Goal: Obtain resource: Obtain resource

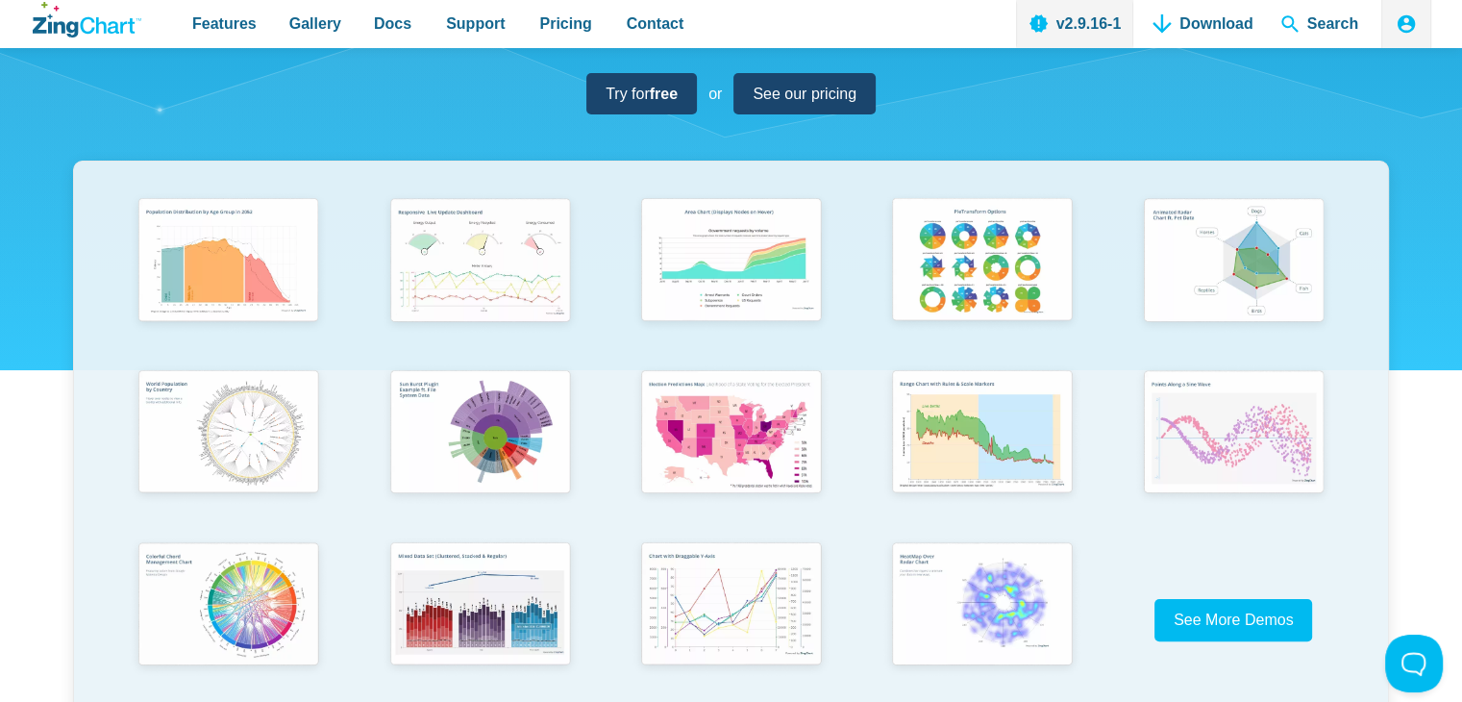
scroll to position [288, 0]
click at [735, 409] on img "App Content" at bounding box center [729, 433] width 207 height 148
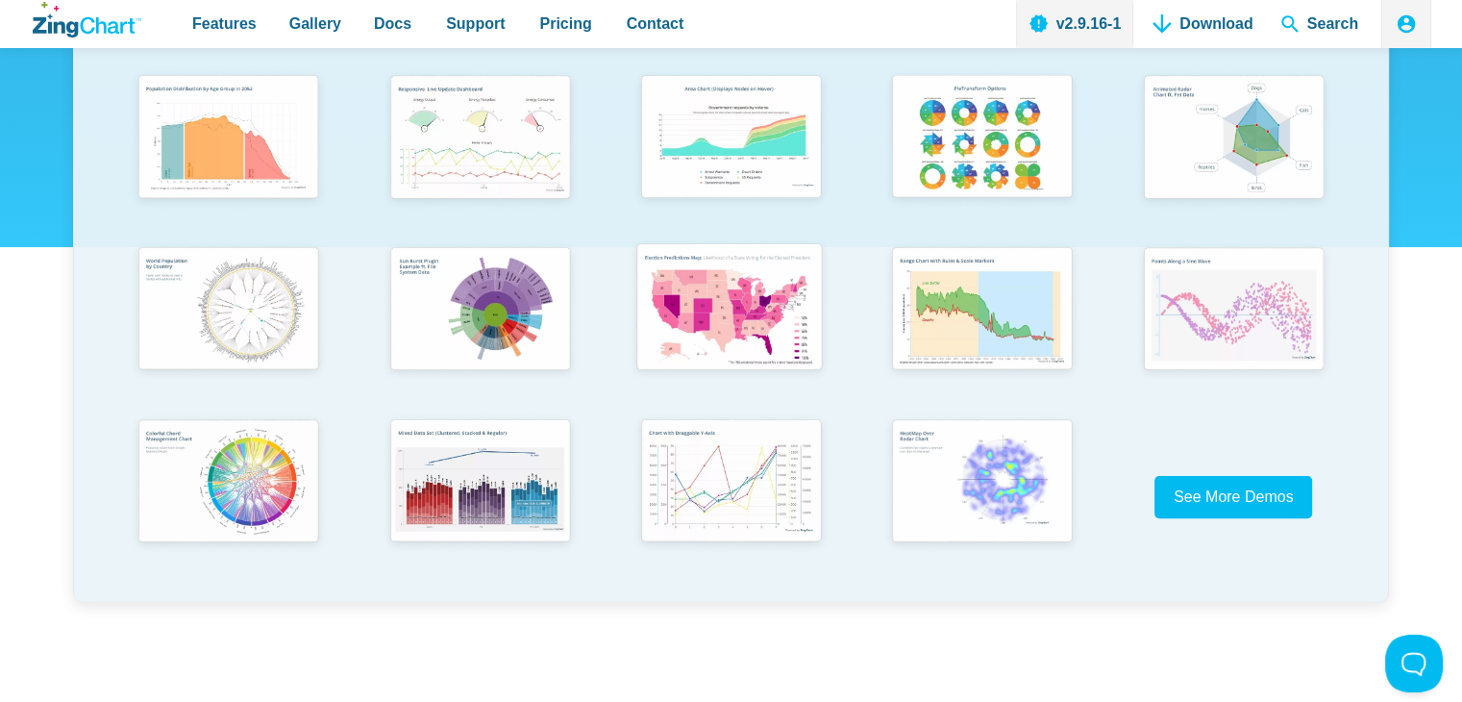
scroll to position [385, 0]
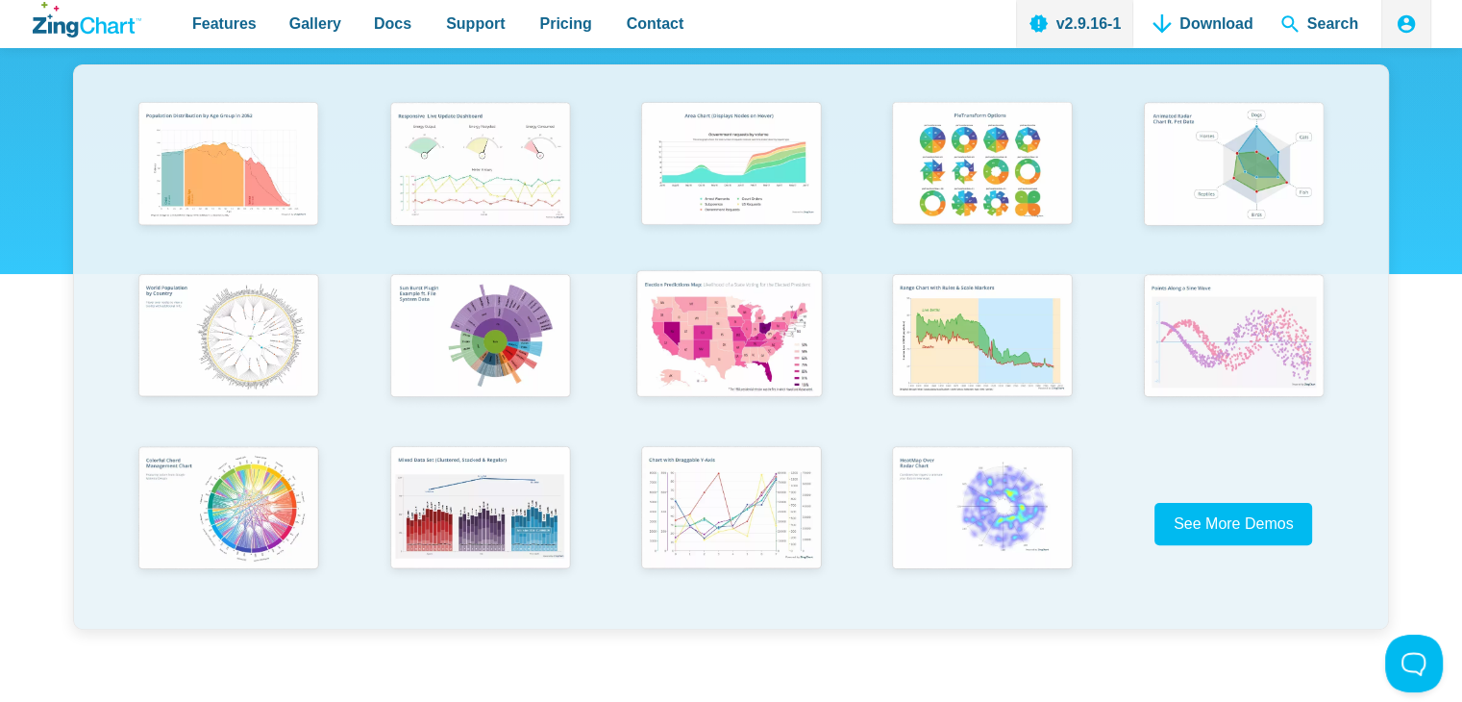
click at [746, 292] on img "App Content" at bounding box center [729, 336] width 207 height 148
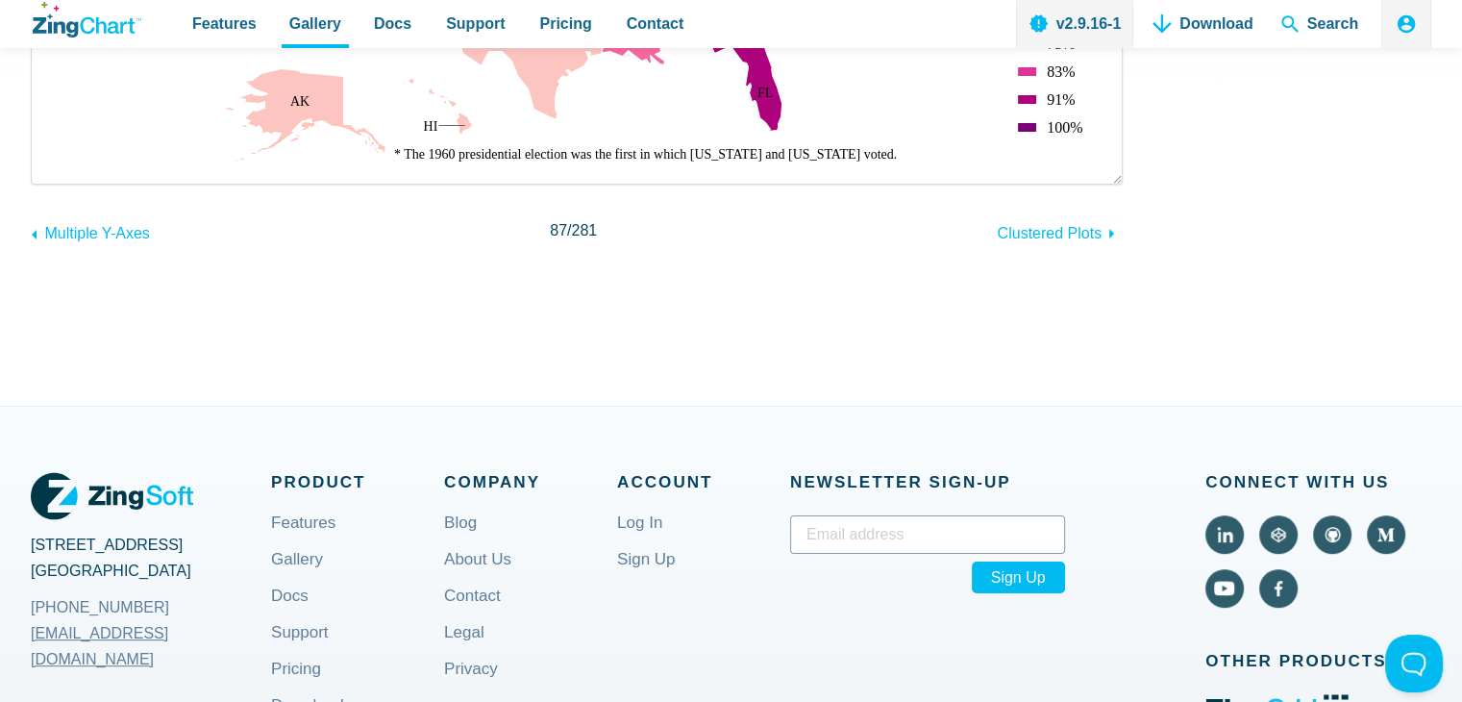
scroll to position [385, 0]
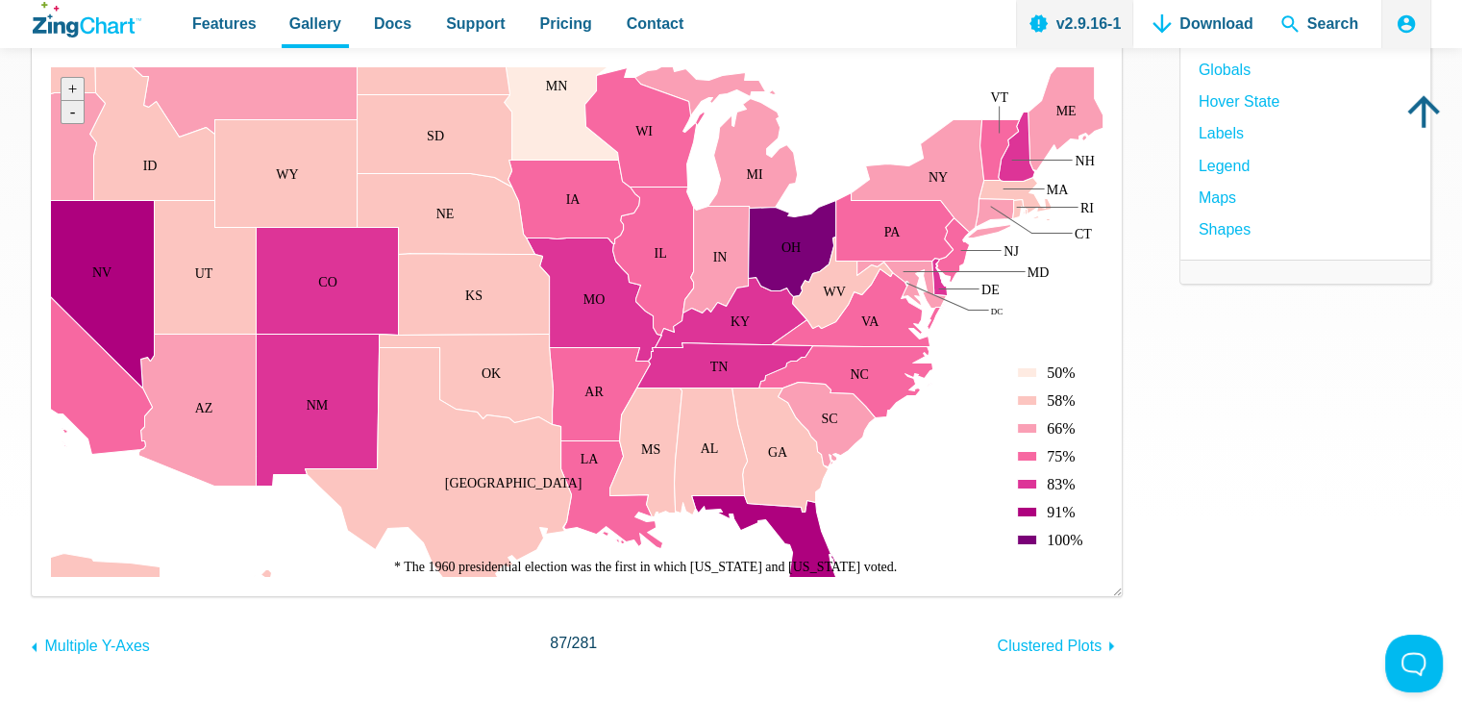
scroll to position [96, 0]
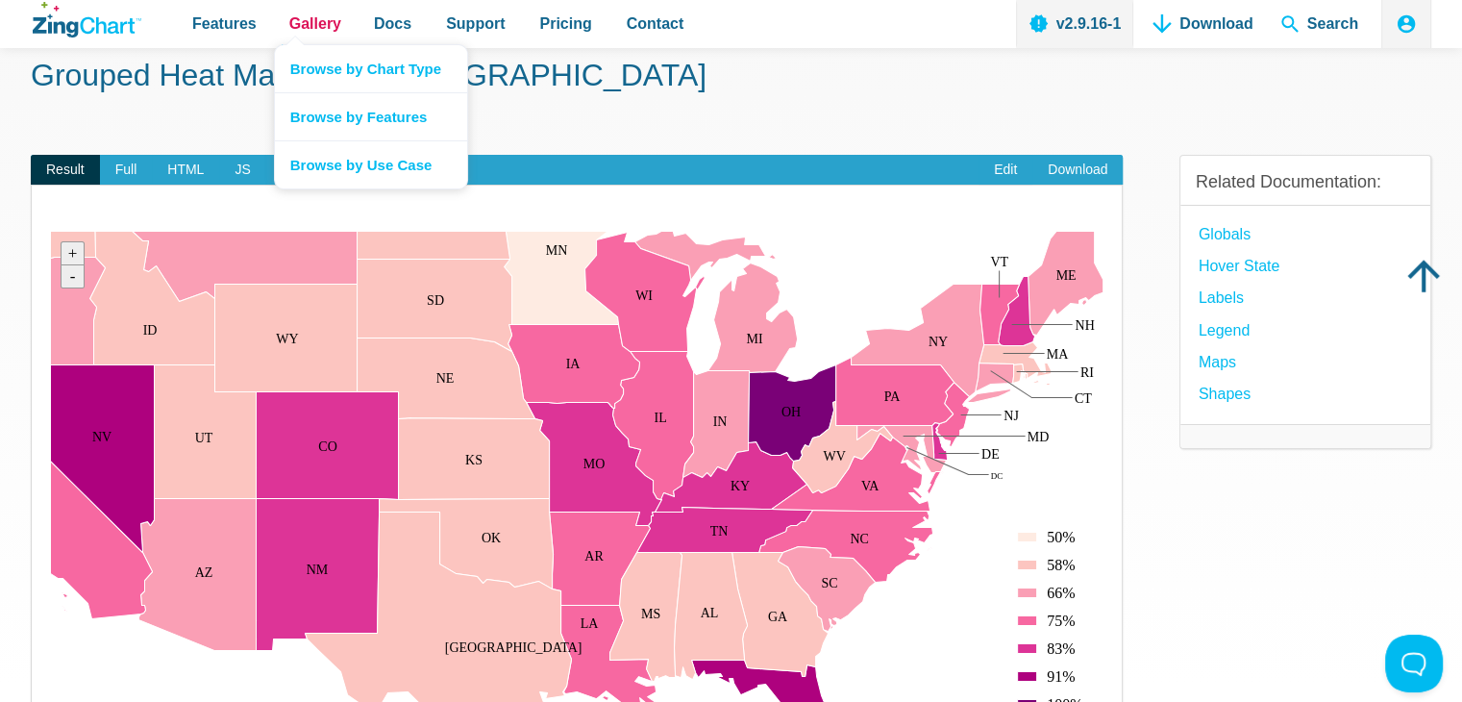
click at [308, 27] on span "Gallery" at bounding box center [315, 24] width 52 height 26
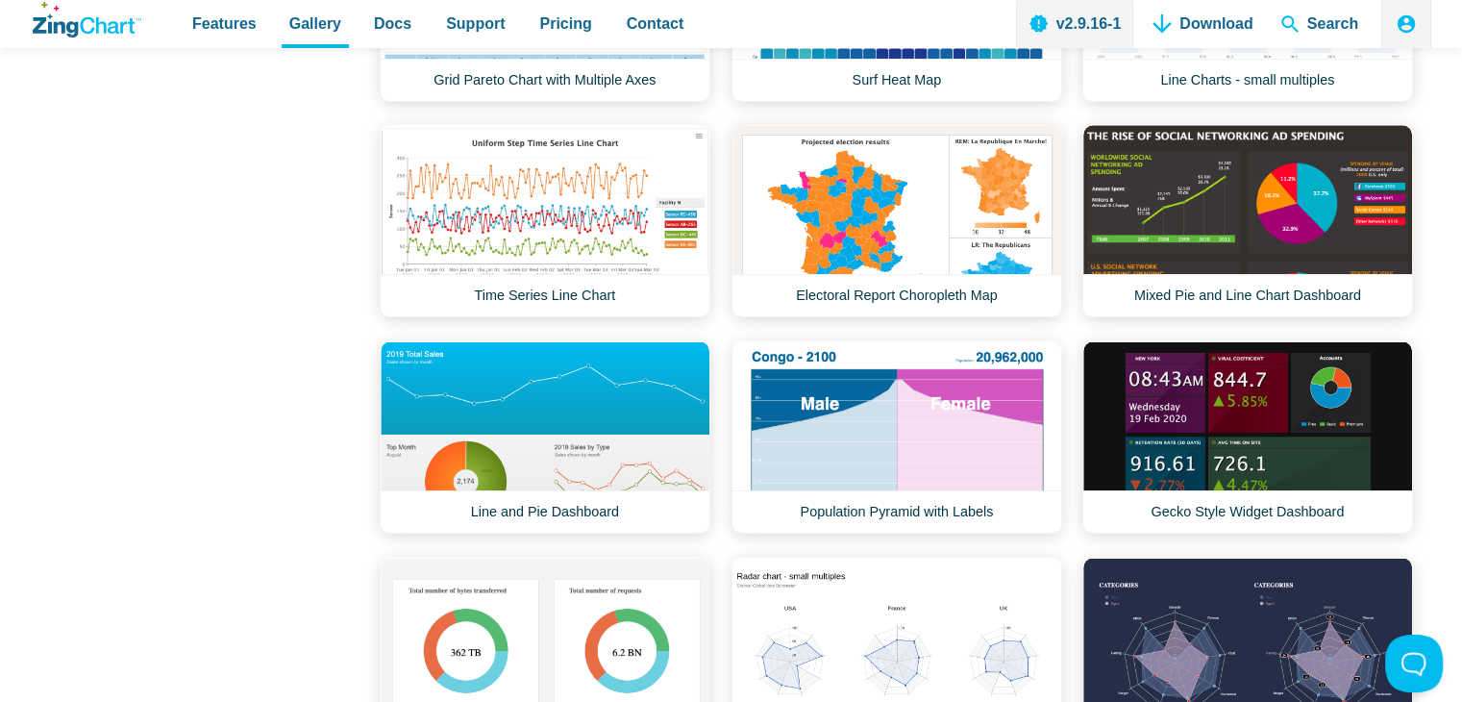
scroll to position [1431, 0]
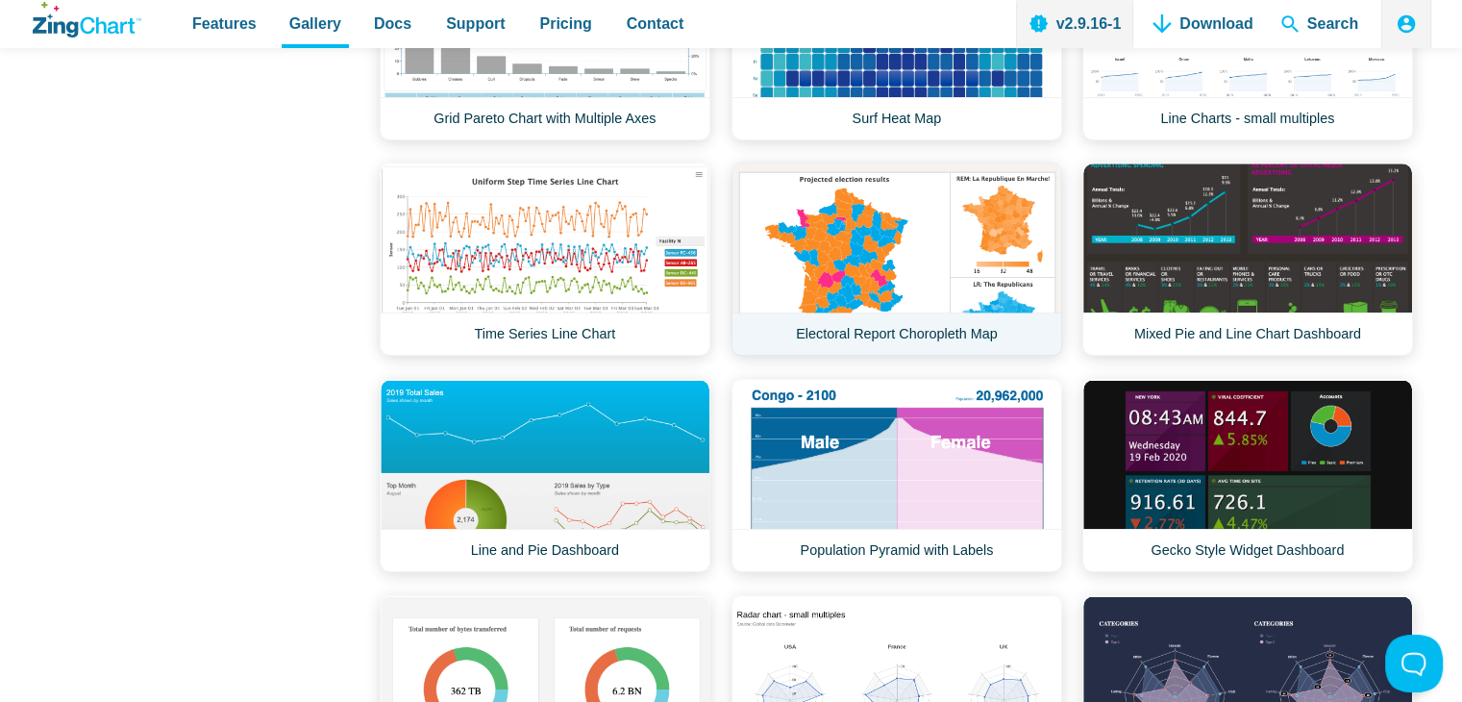
click at [918, 257] on link "Electoral Report Choropleth Map" at bounding box center [897, 258] width 331 height 193
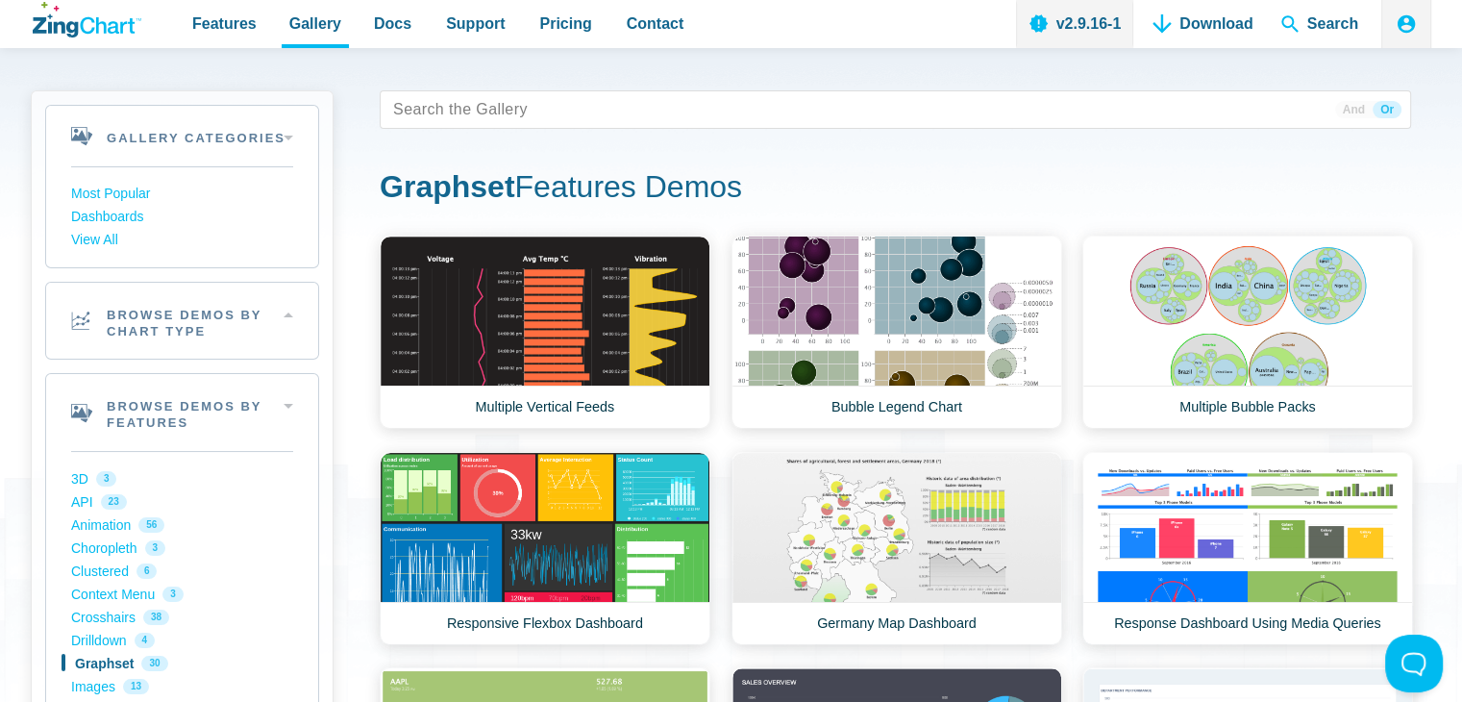
scroll to position [0, 0]
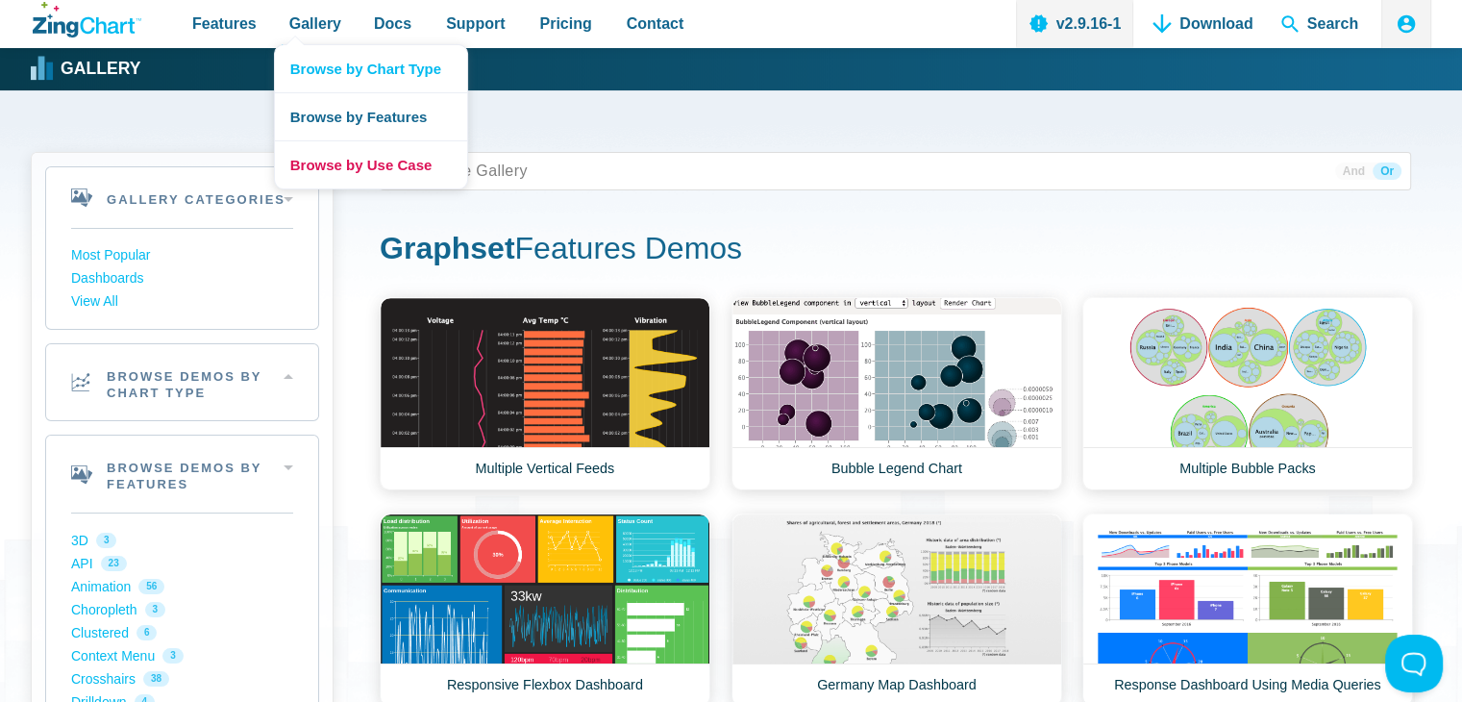
click at [346, 162] on link "Browse by Use Case" at bounding box center [371, 164] width 192 height 48
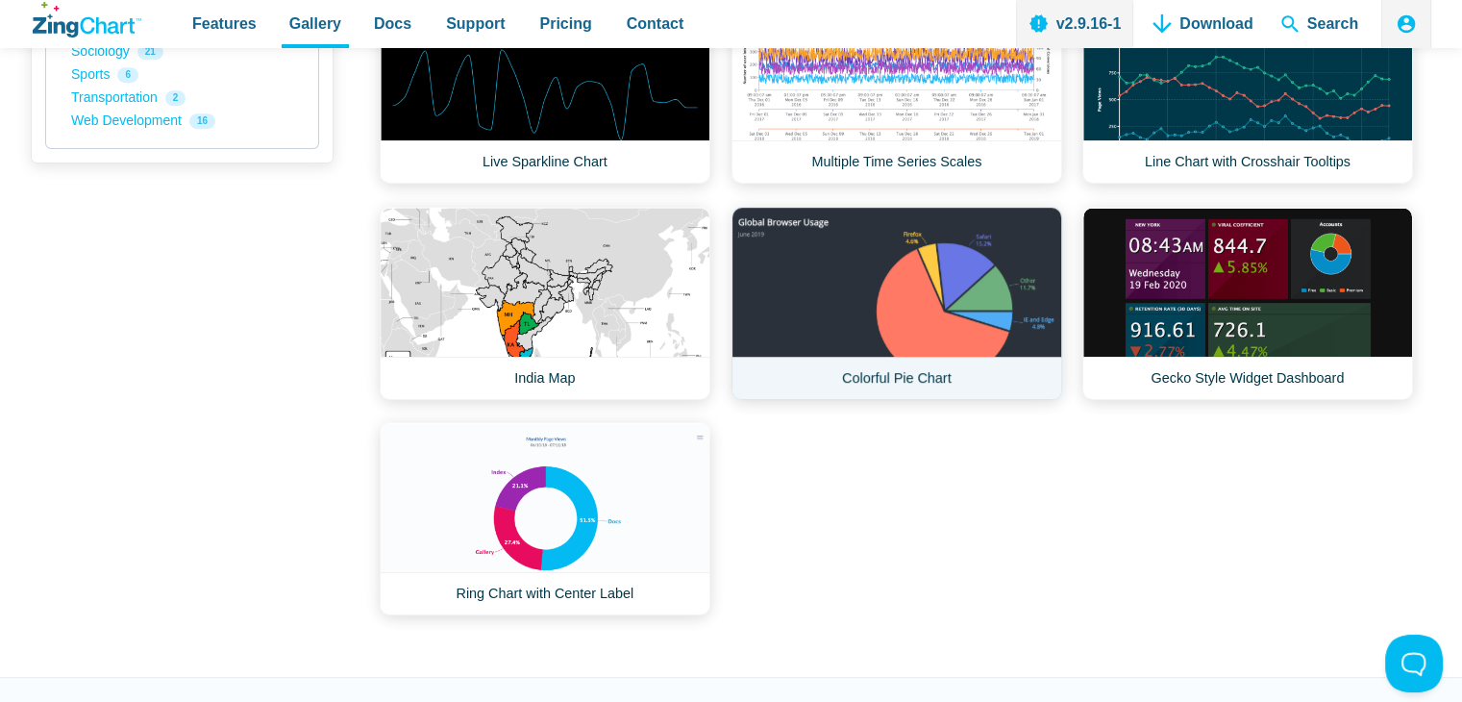
scroll to position [962, 0]
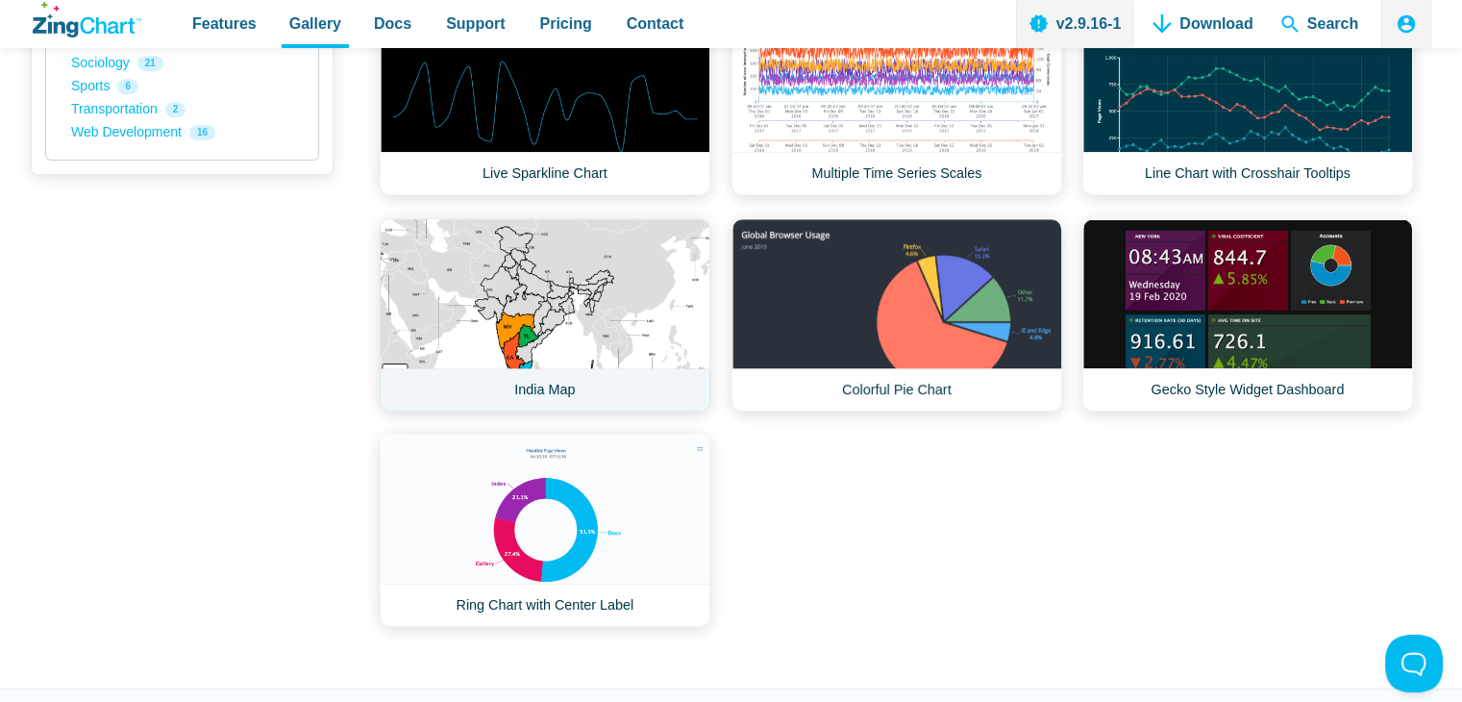
click at [465, 305] on link "India Map" at bounding box center [545, 314] width 331 height 193
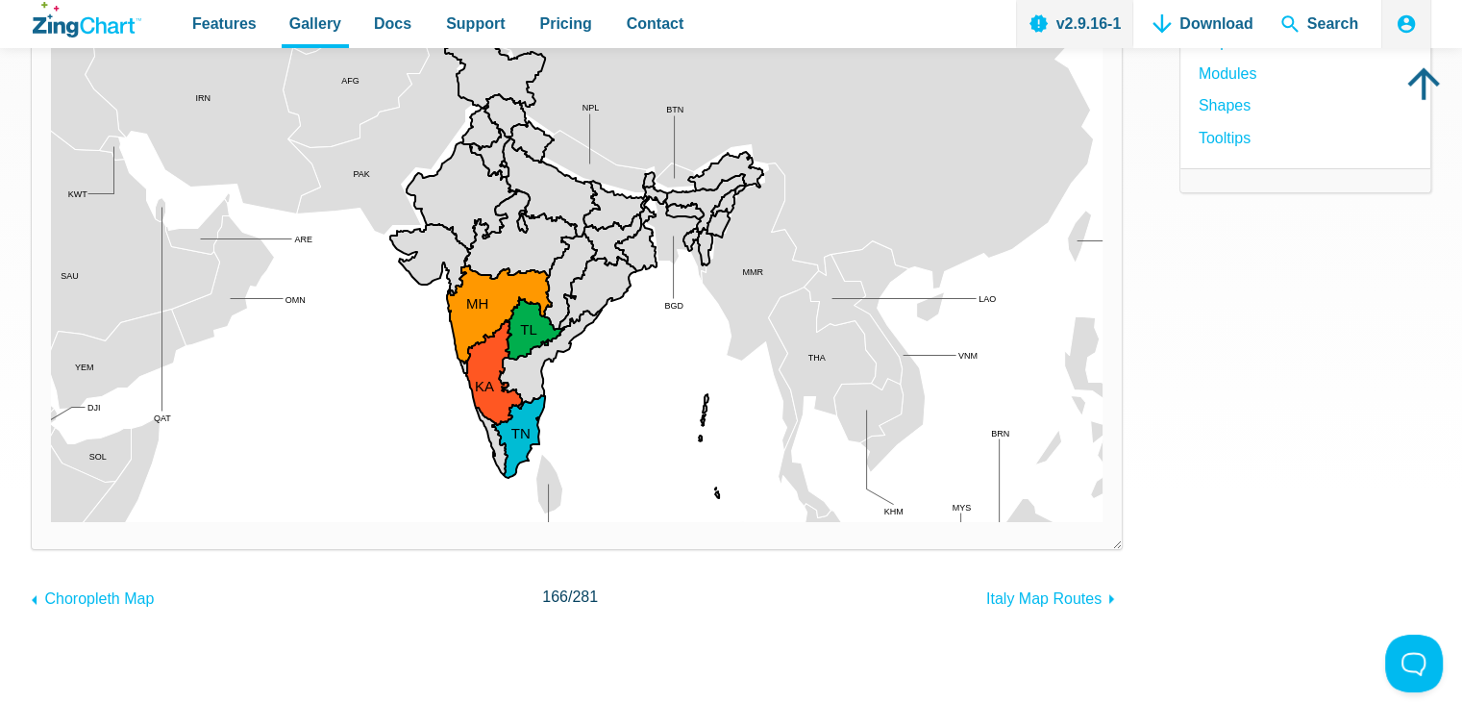
scroll to position [385, 0]
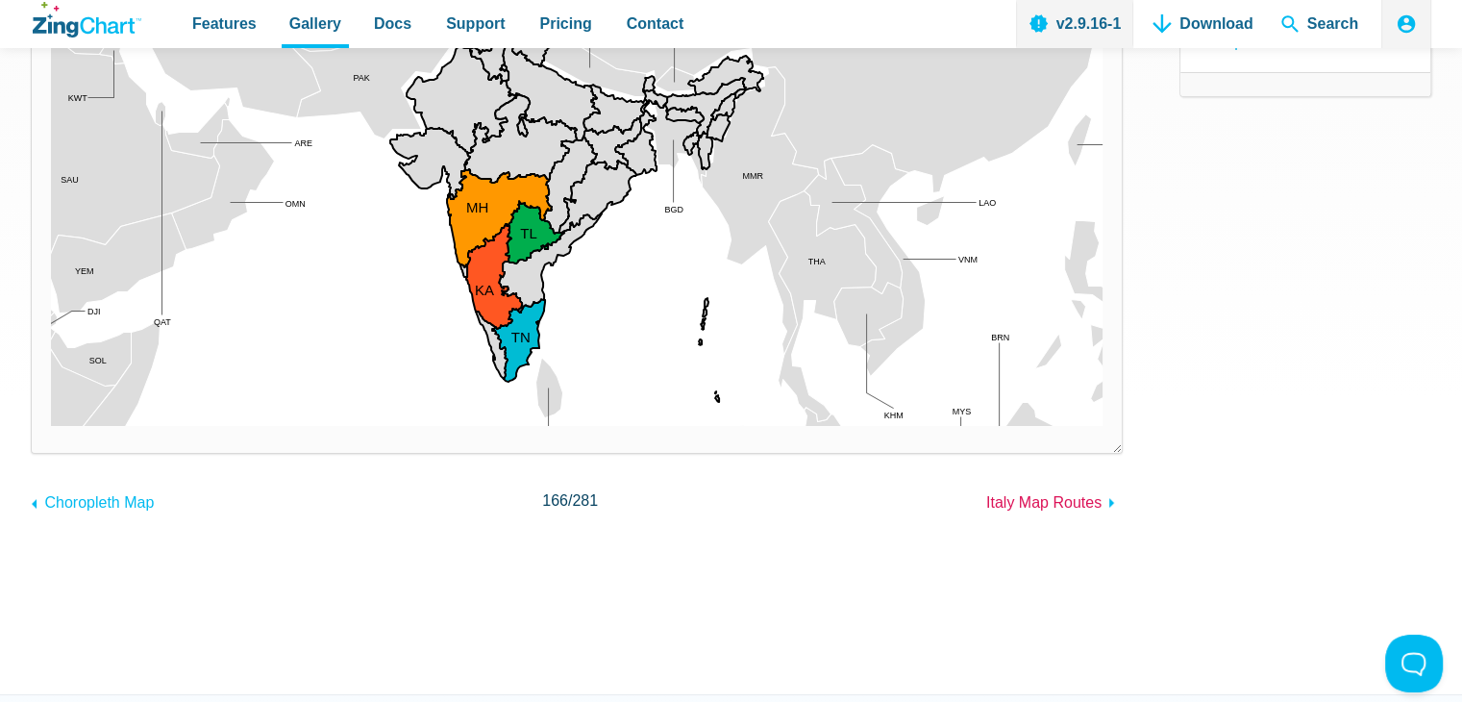
click at [1035, 498] on span "Italy Map Routes" at bounding box center [1044, 502] width 115 height 16
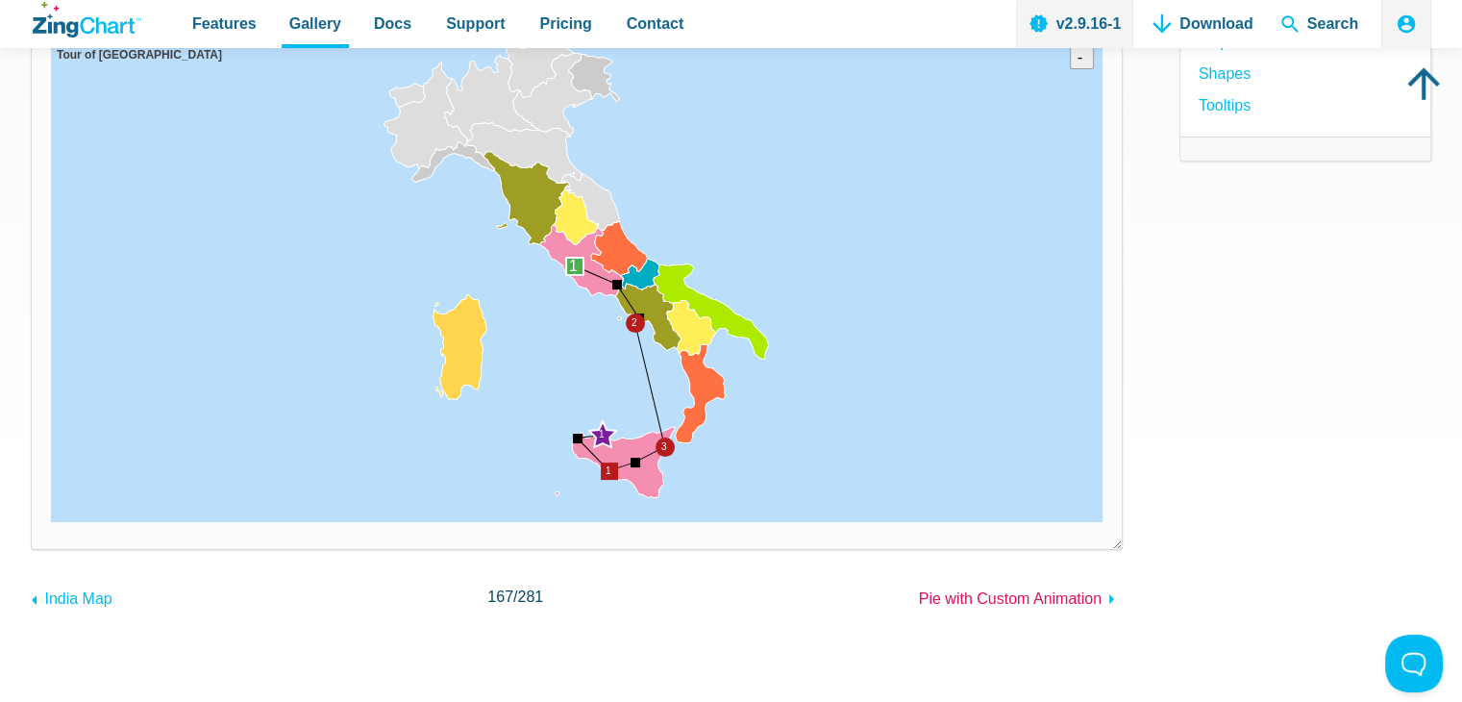
click at [1003, 593] on span "Pie with Custom Animation" at bounding box center [1010, 598] width 183 height 16
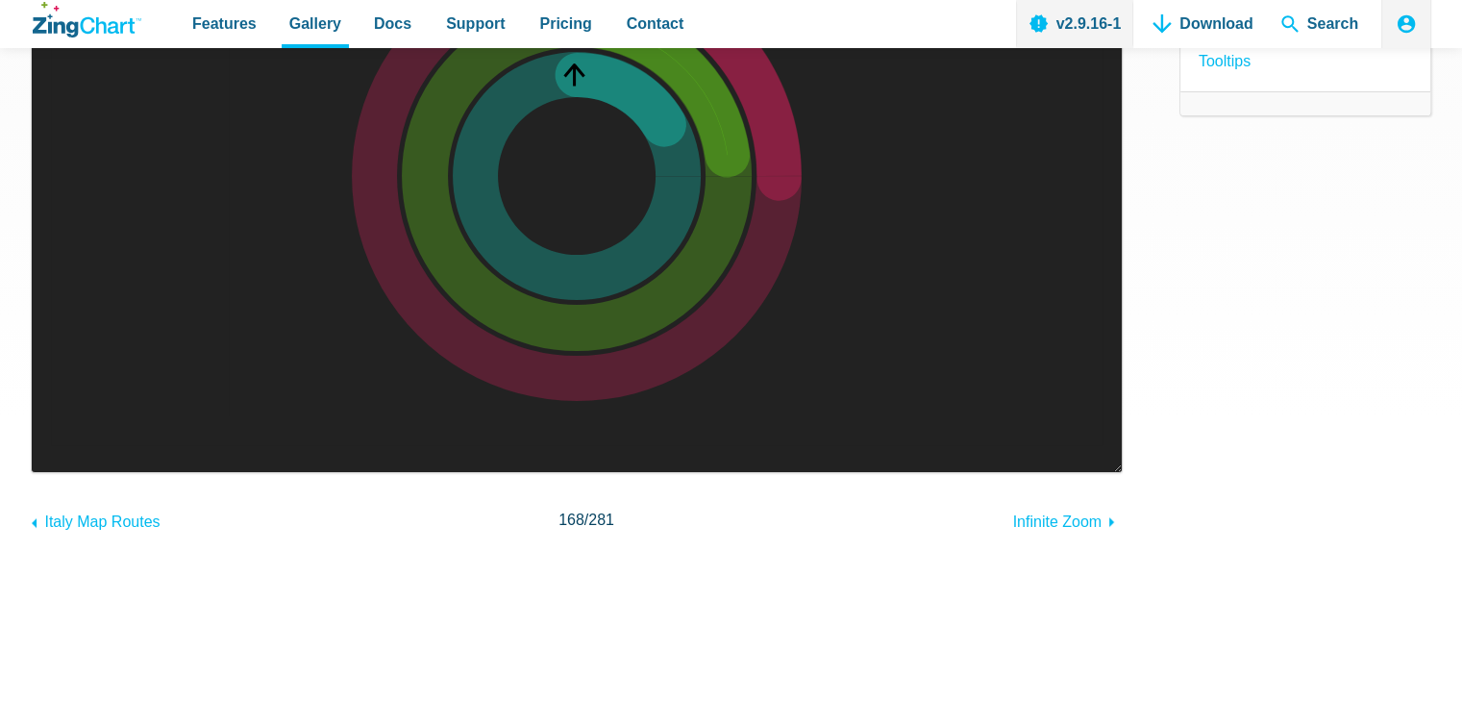
scroll to position [385, 0]
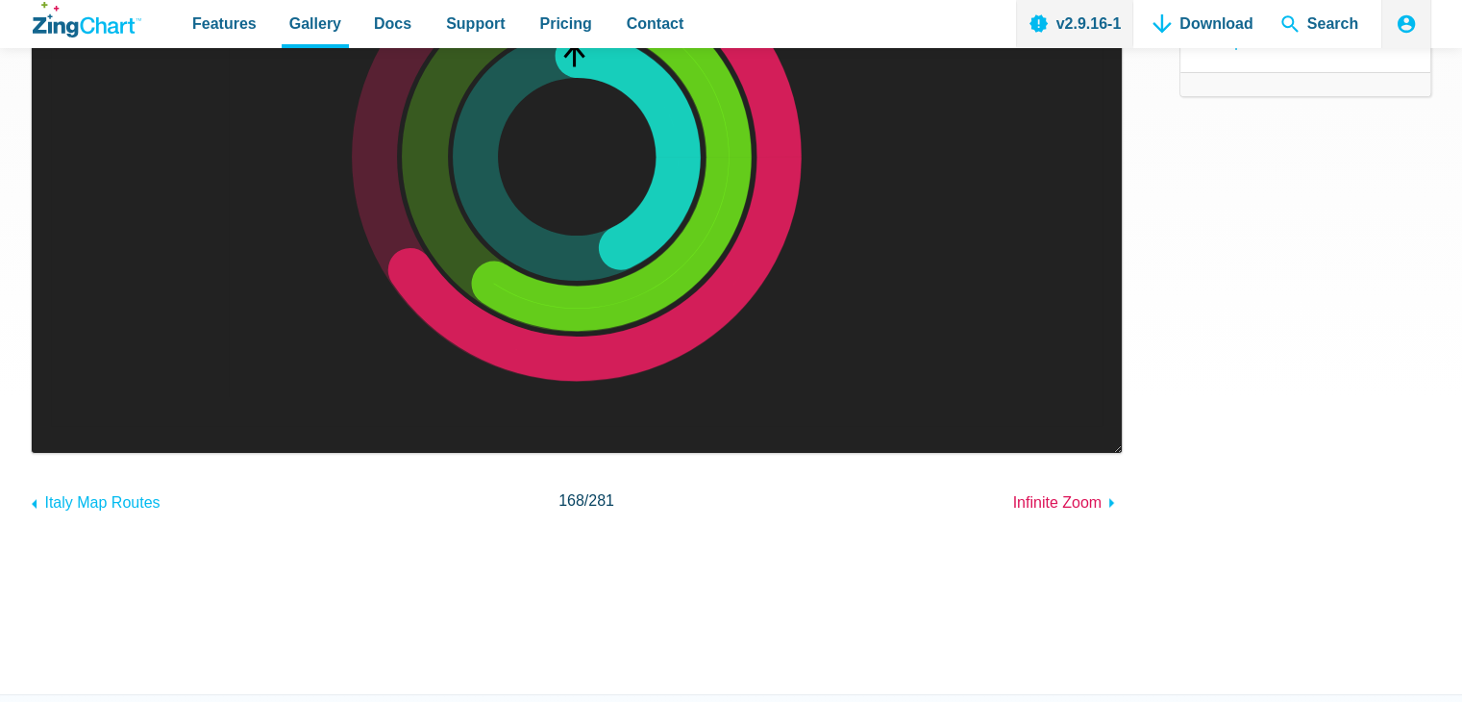
click at [1032, 505] on span "Infinite Zoom" at bounding box center [1057, 502] width 88 height 16
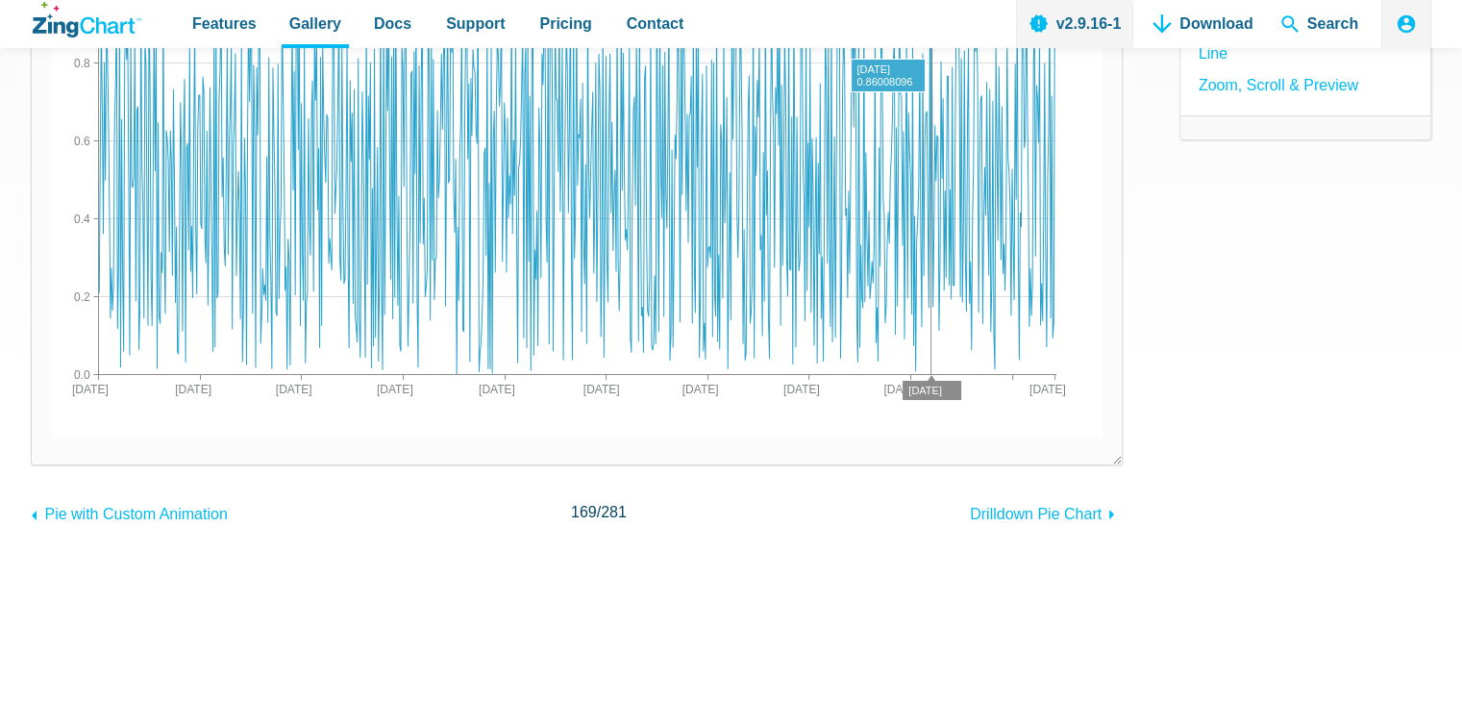
scroll to position [385, 0]
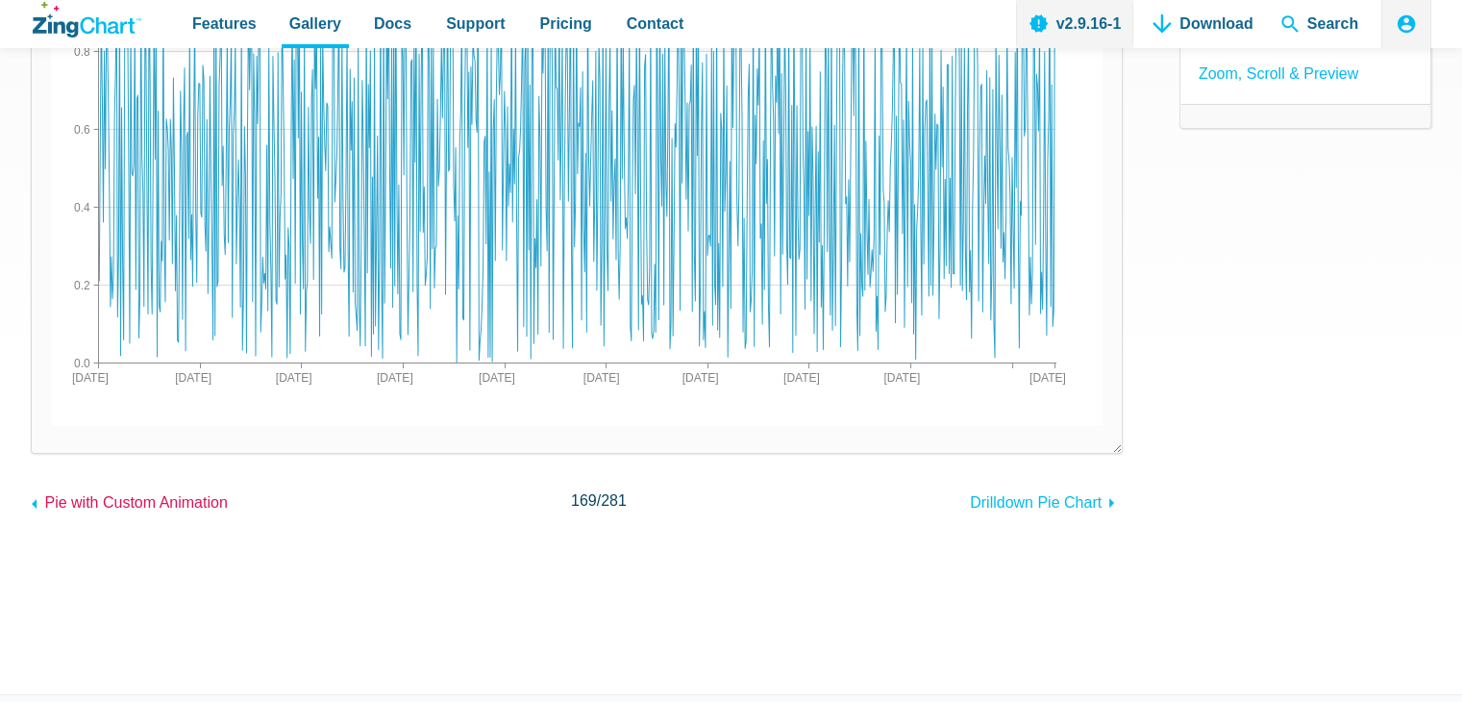
click at [62, 500] on span "Pie with Custom Animation" at bounding box center [135, 502] width 183 height 16
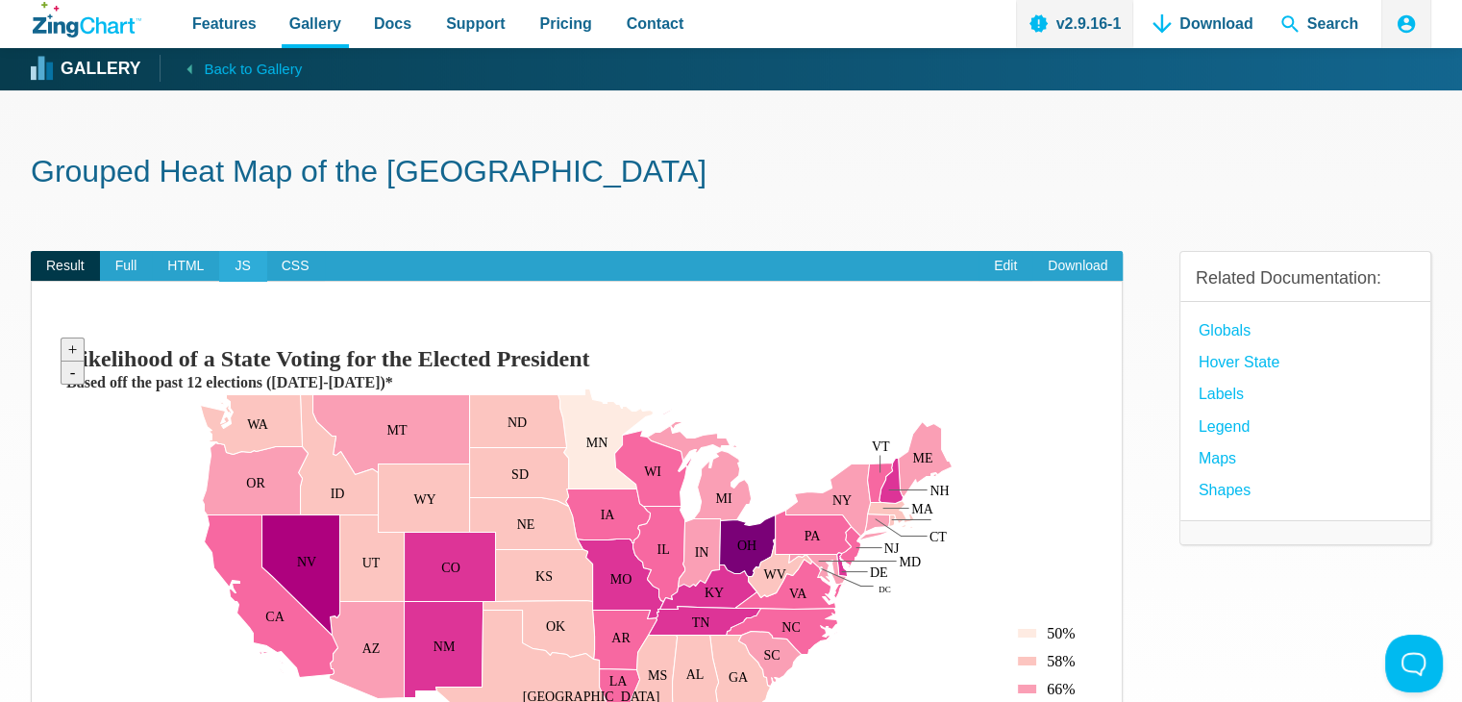
click at [249, 264] on span "JS" at bounding box center [242, 266] width 46 height 31
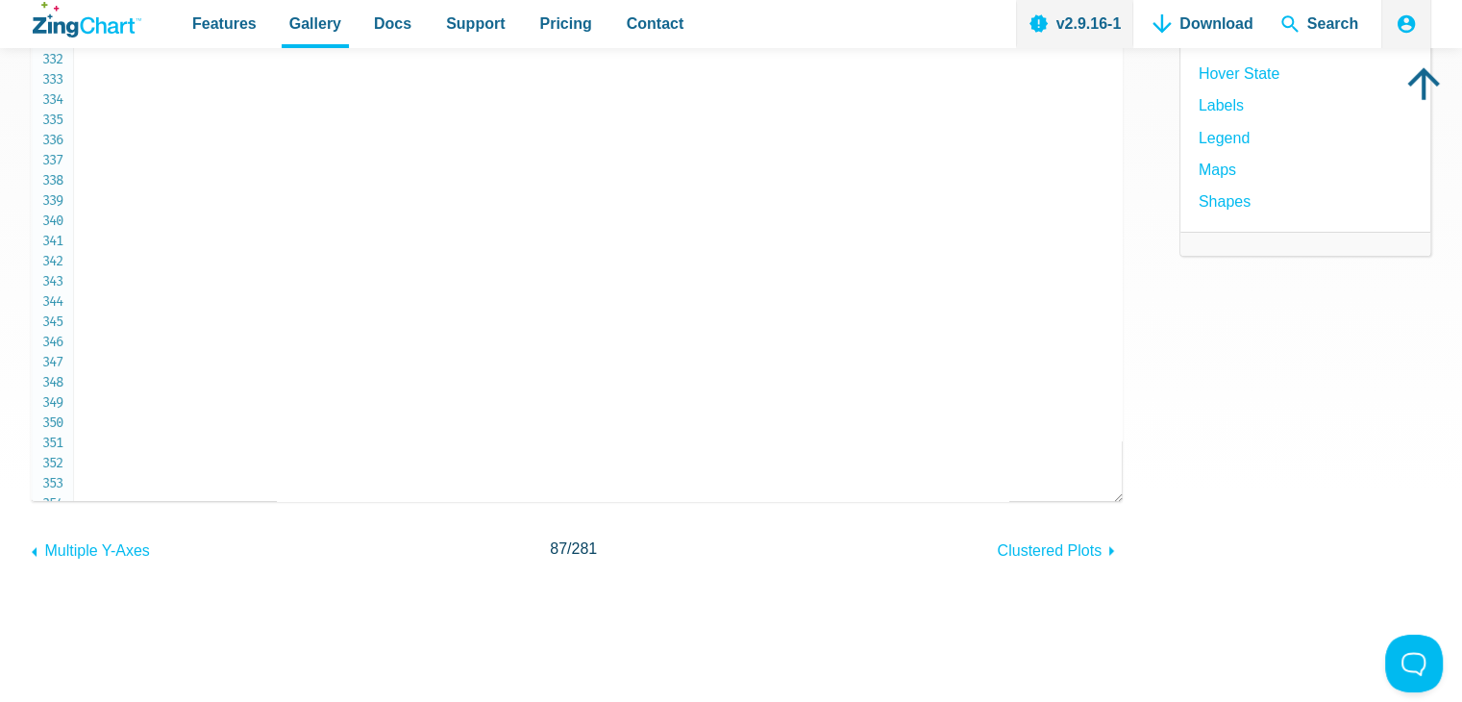
scroll to position [6628, 0]
copy code "series"
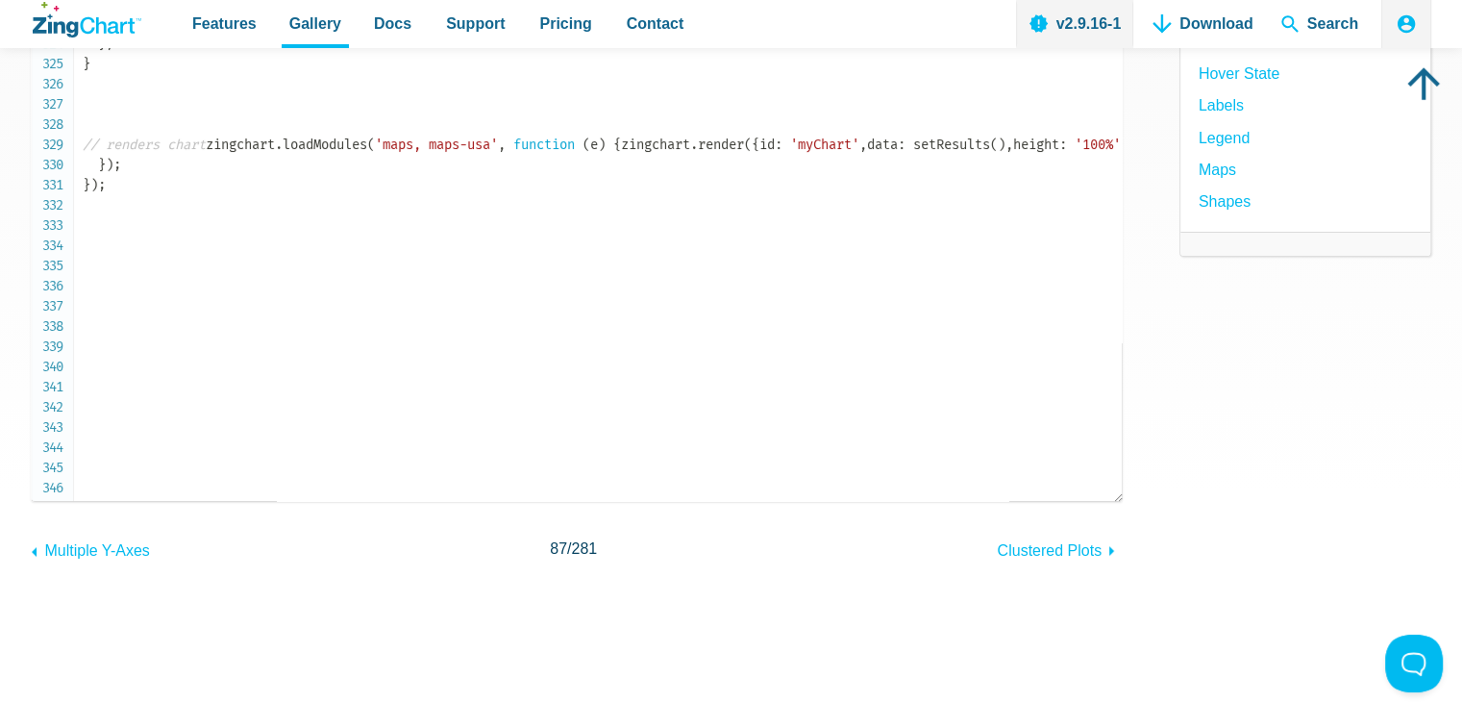
scroll to position [6435, 0]
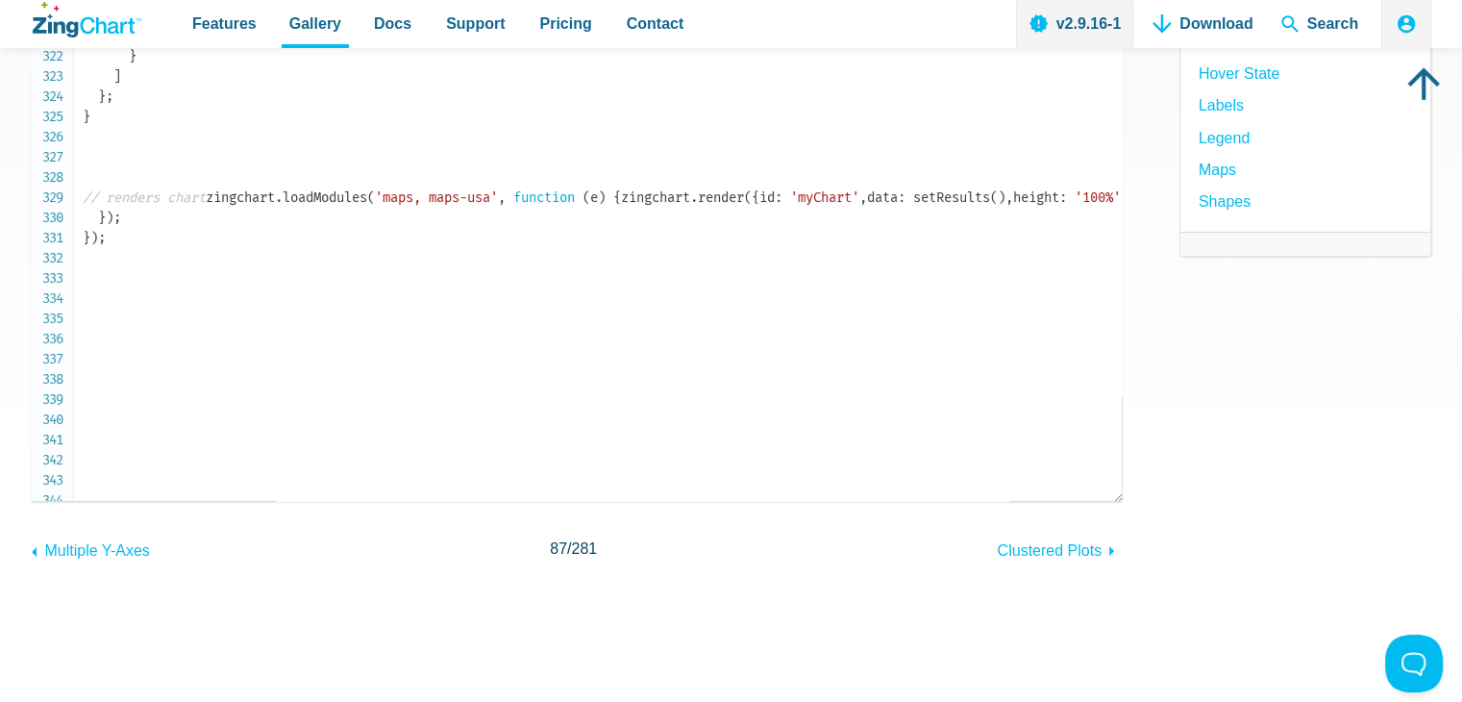
copy code "legend"
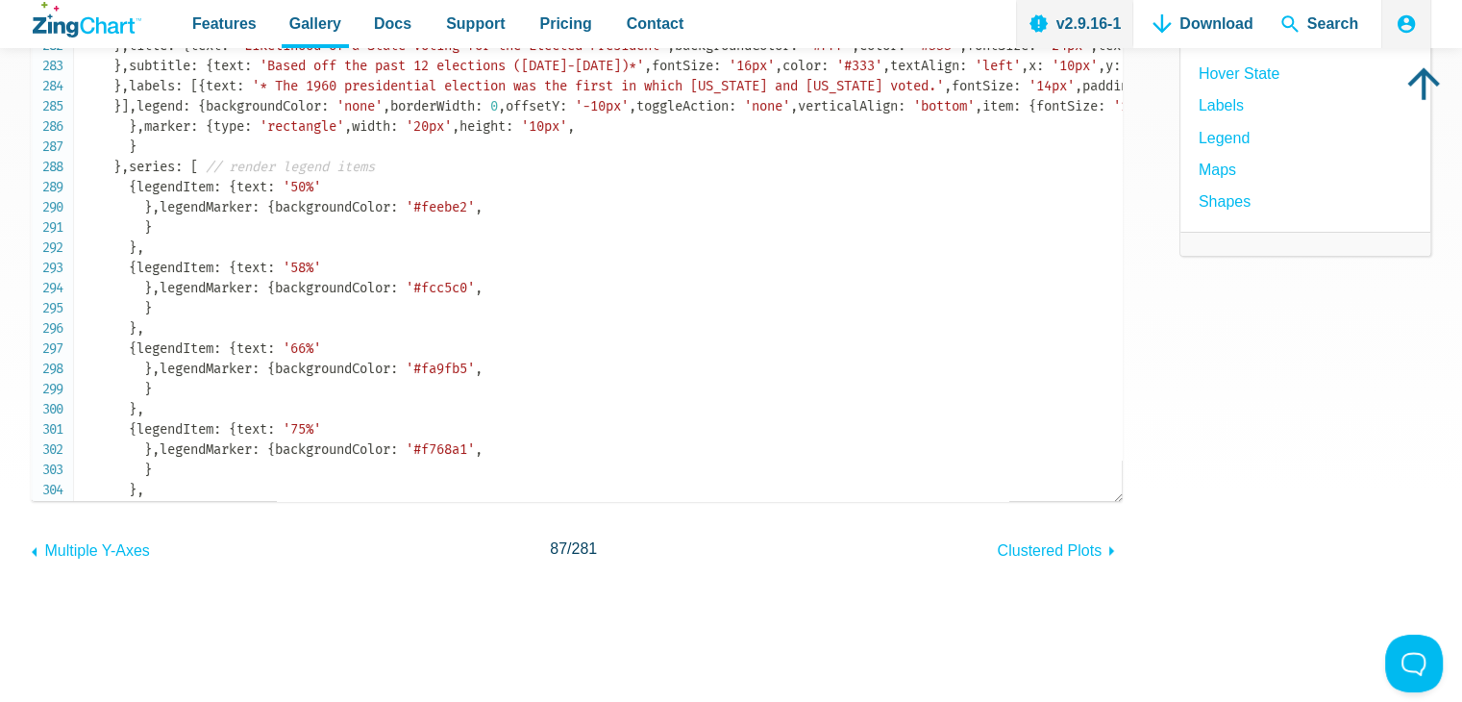
scroll to position [5666, 0]
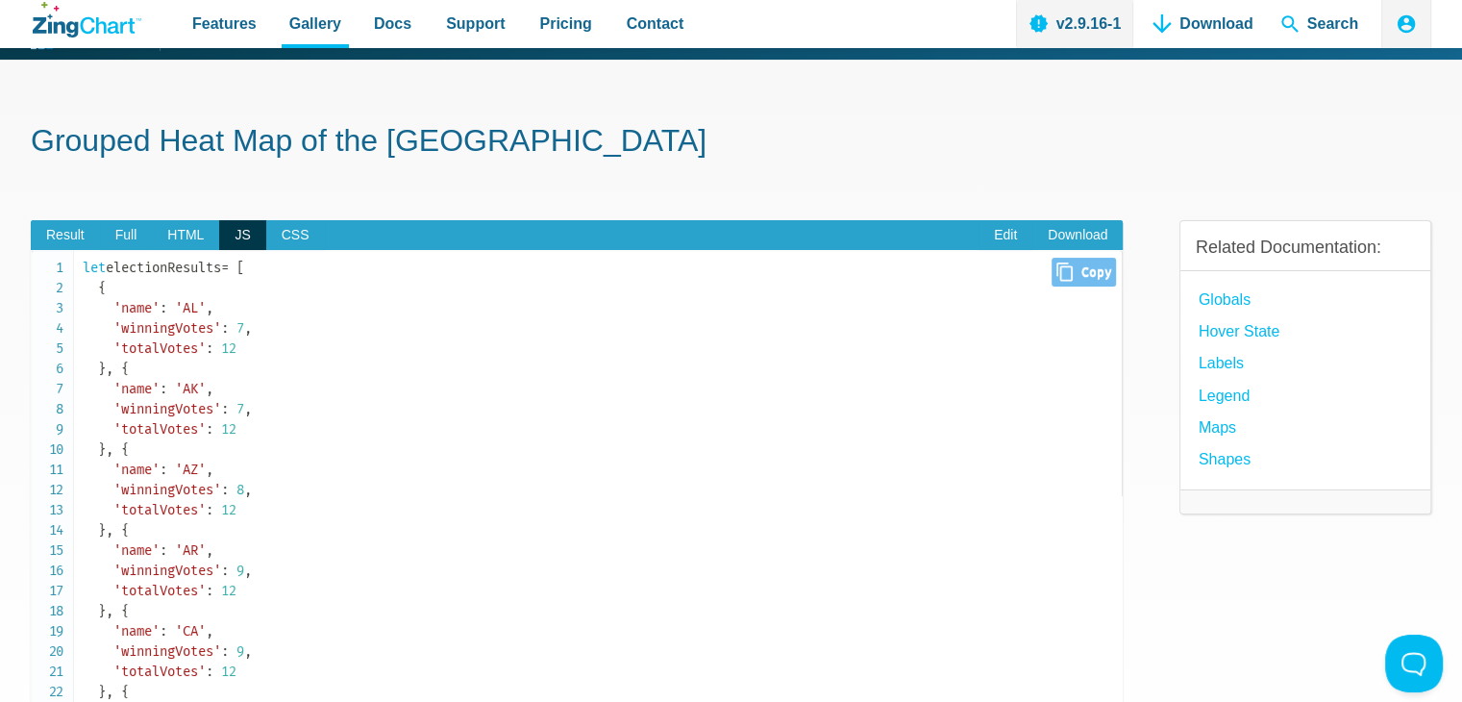
scroll to position [0, 0]
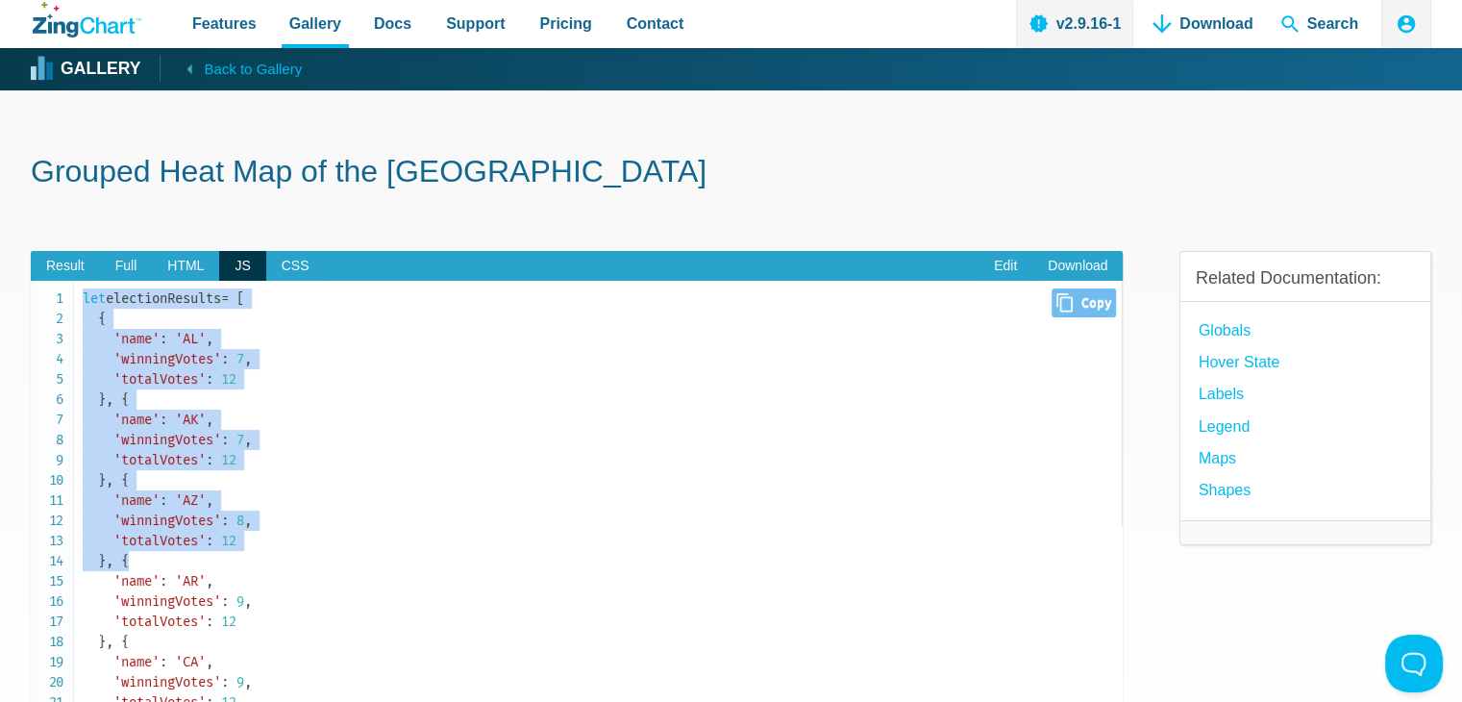
drag, startPoint x: 83, startPoint y: 297, endPoint x: 297, endPoint y: 564, distance: 342.7
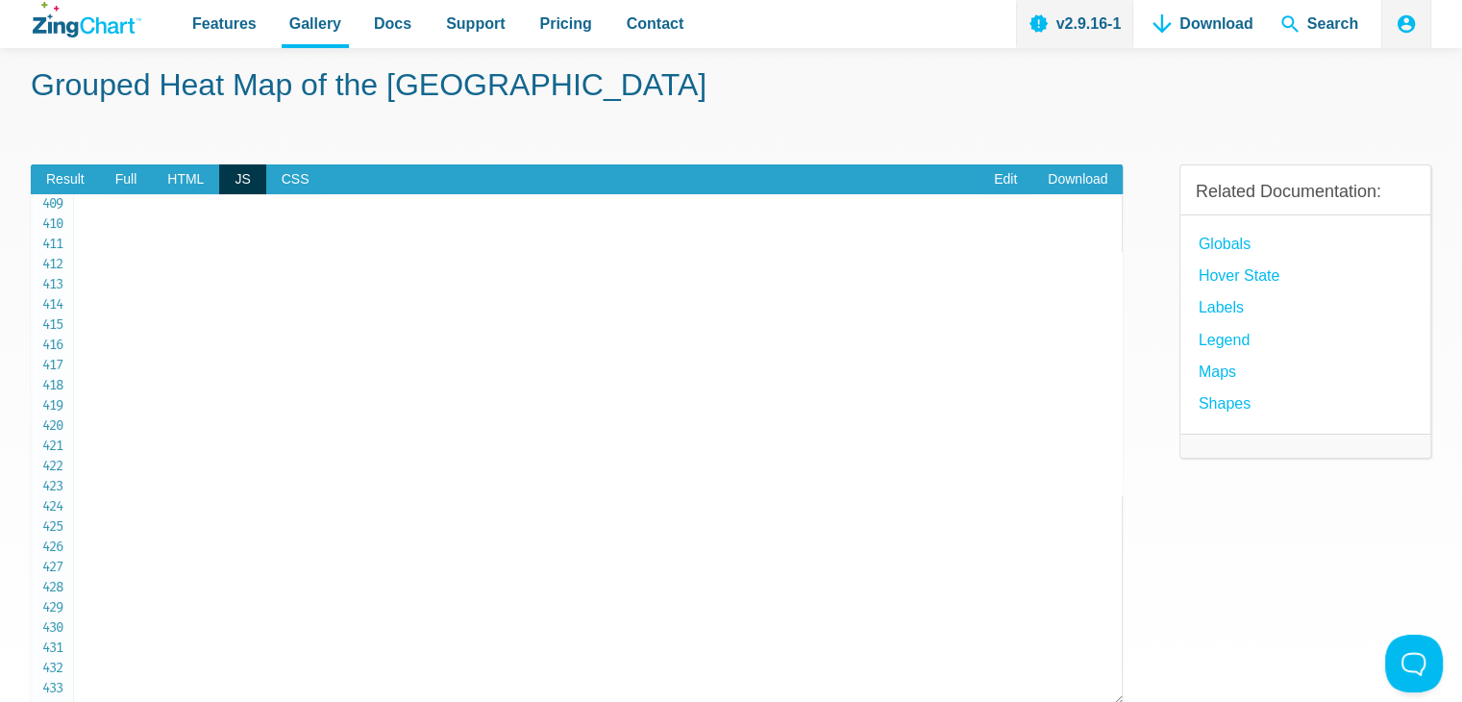
scroll to position [385, 0]
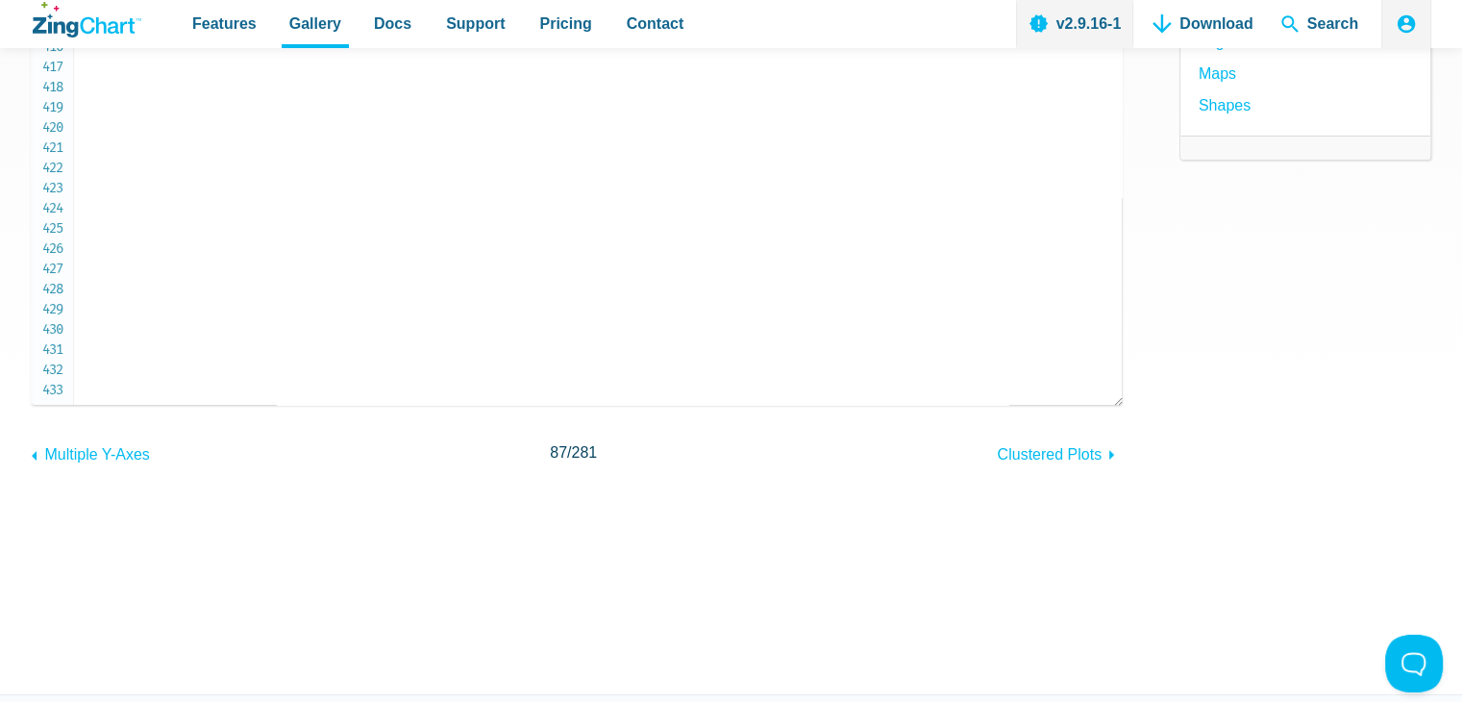
copy code "let electionResults = [ { 'name' : 'AL' , 'winningVotes' : 7 , 'totalVotes' : 1…"
